Goal: Find specific page/section: Find specific page/section

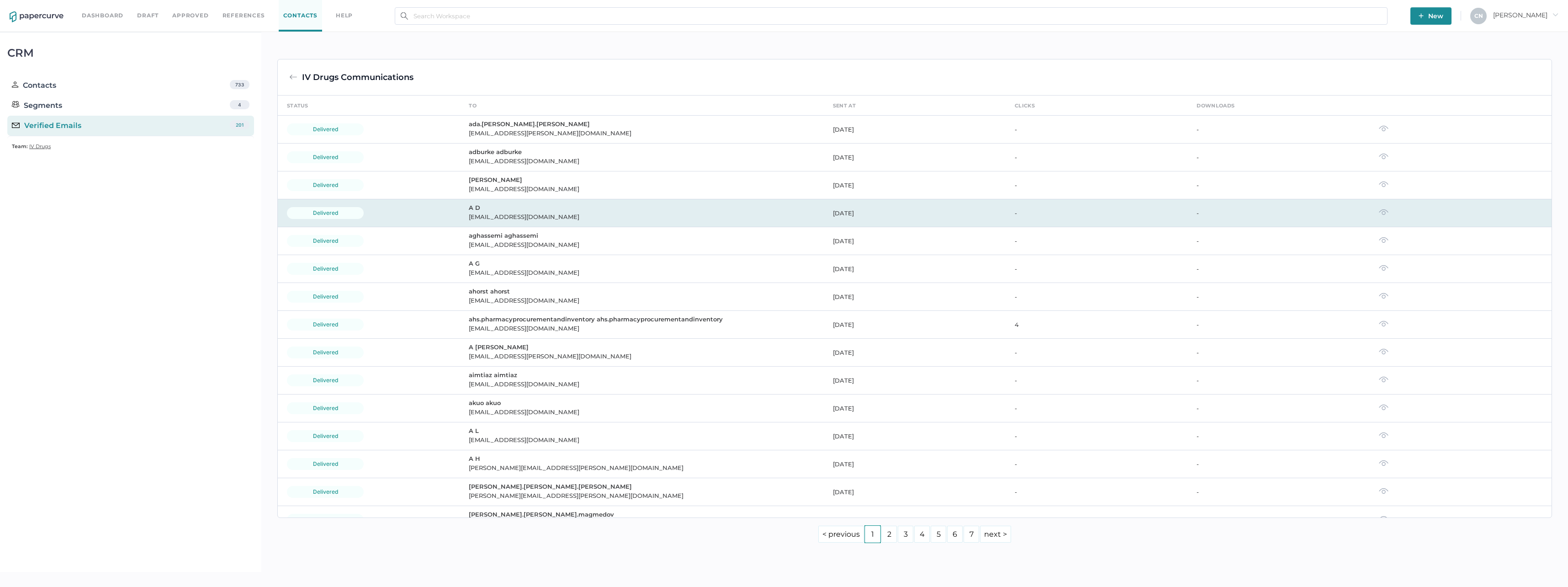
click at [503, 214] on div "adunlop@sbghc.on.ca" at bounding box center [645, 217] width 353 height 11
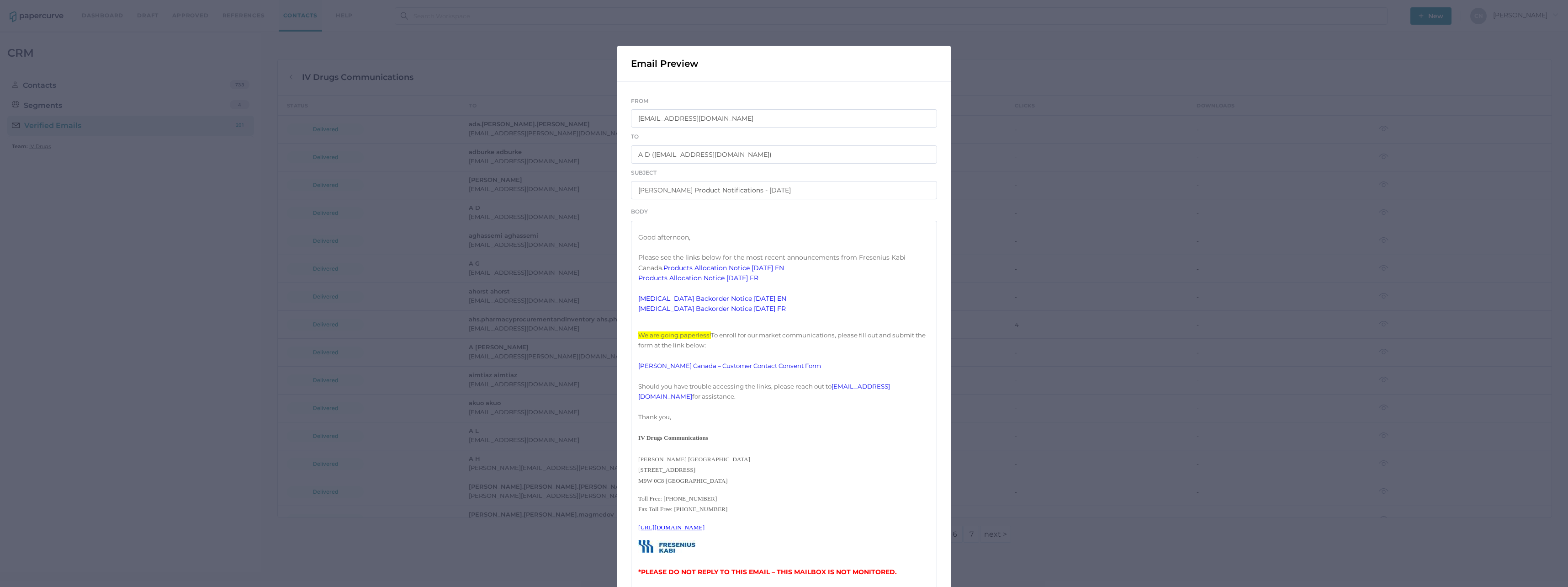
click at [754, 303] on link "Ropivacaine Backorder Notice 10.01.2025 EN" at bounding box center [712, 298] width 148 height 9
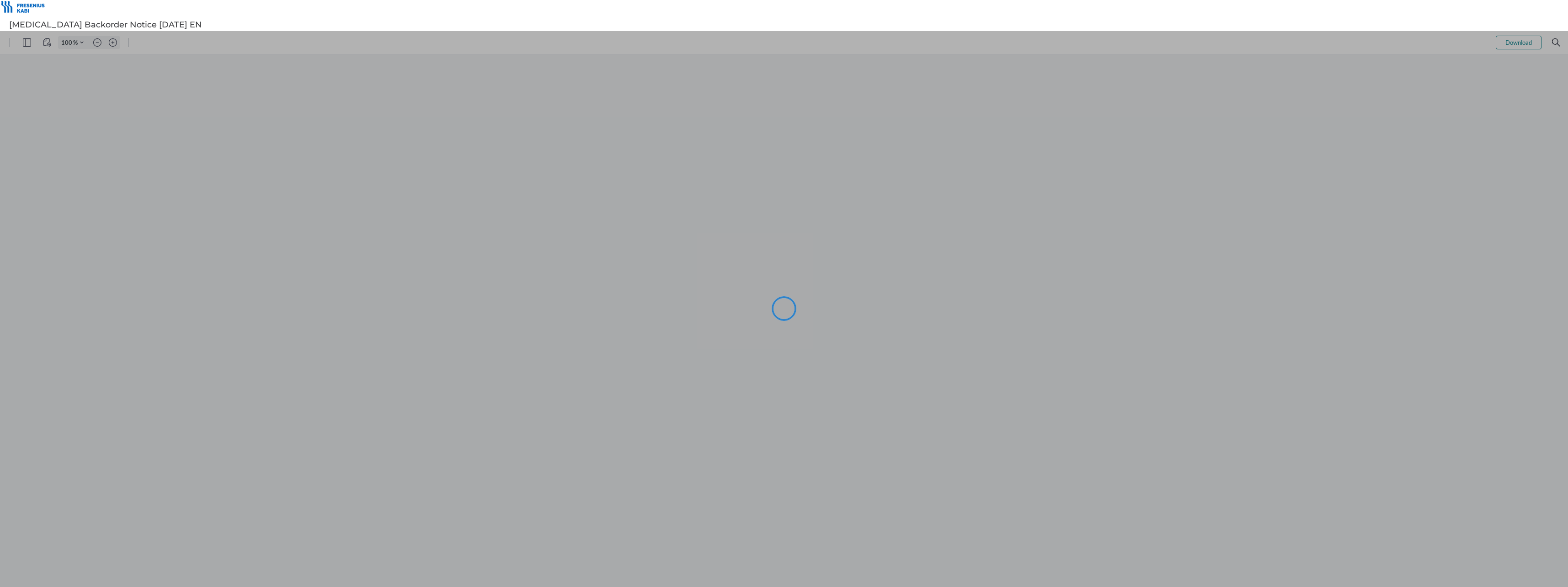
type input "146"
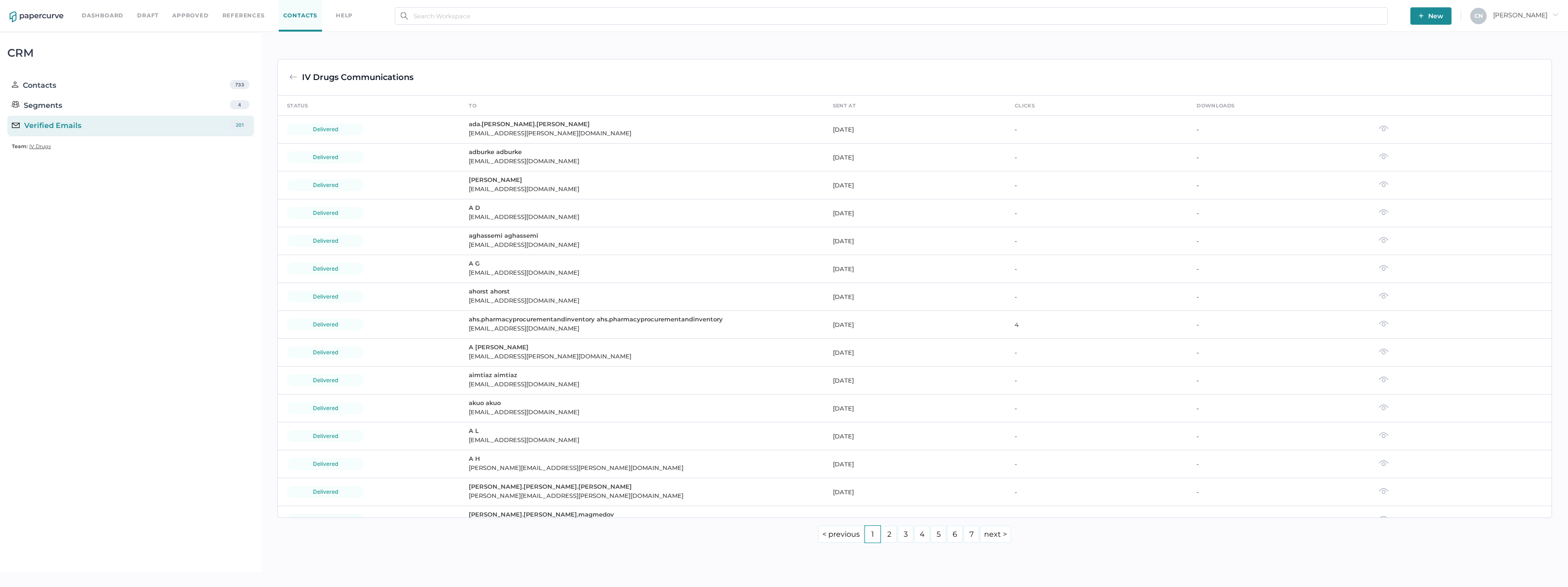
click at [94, 17] on link "Dashboard" at bounding box center [102, 15] width 41 height 10
